Goal: Navigation & Orientation: Understand site structure

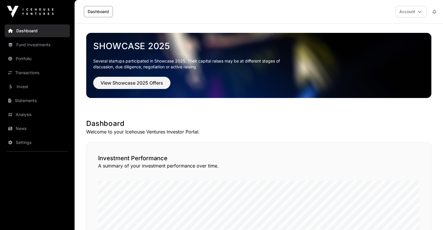
click at [41, 46] on link "Fund Investments" at bounding box center [37, 44] width 65 height 13
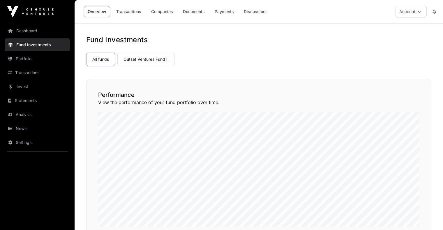
click at [33, 114] on link "Analysis" at bounding box center [37, 114] width 65 height 13
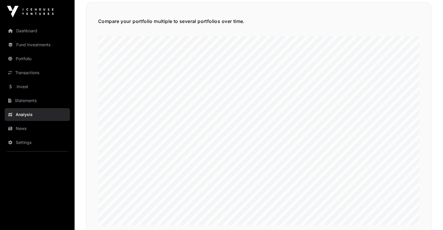
scroll to position [1339, 0]
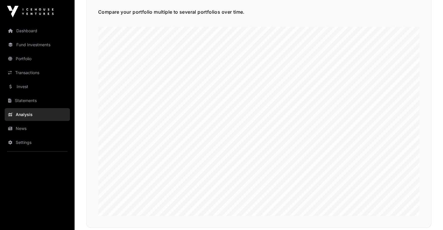
click at [36, 44] on link "Fund Investments" at bounding box center [37, 44] width 65 height 13
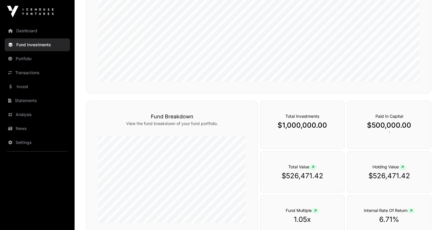
scroll to position [146, 0]
click at [39, 31] on link "Dashboard" at bounding box center [37, 30] width 65 height 13
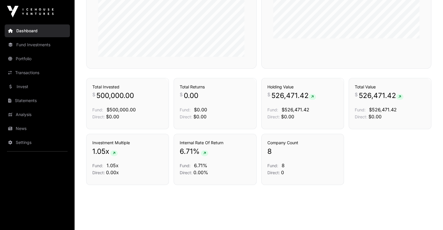
scroll to position [384, 0]
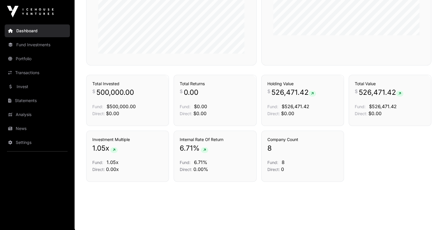
click at [34, 60] on link "Portfolio" at bounding box center [37, 58] width 65 height 13
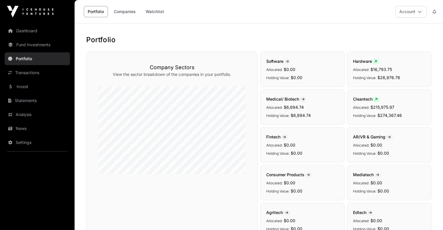
click at [58, 70] on link "Transactions" at bounding box center [37, 72] width 65 height 13
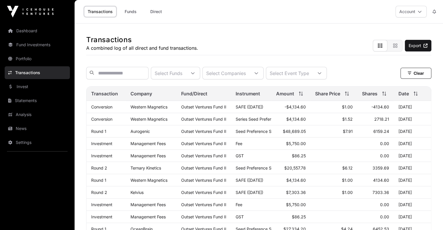
click at [31, 61] on link "Portfolio" at bounding box center [37, 58] width 65 height 13
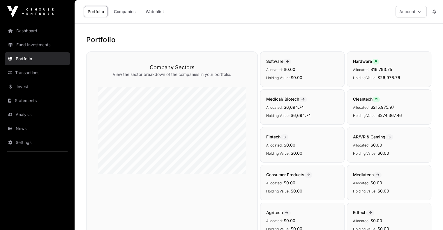
click at [36, 127] on link "News" at bounding box center [37, 128] width 65 height 13
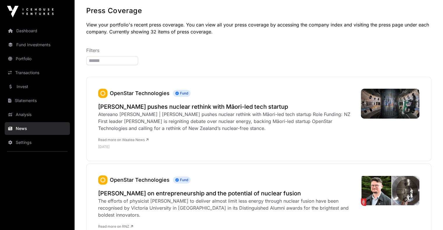
scroll to position [58, 0]
